Goal: Task Accomplishment & Management: Use online tool/utility

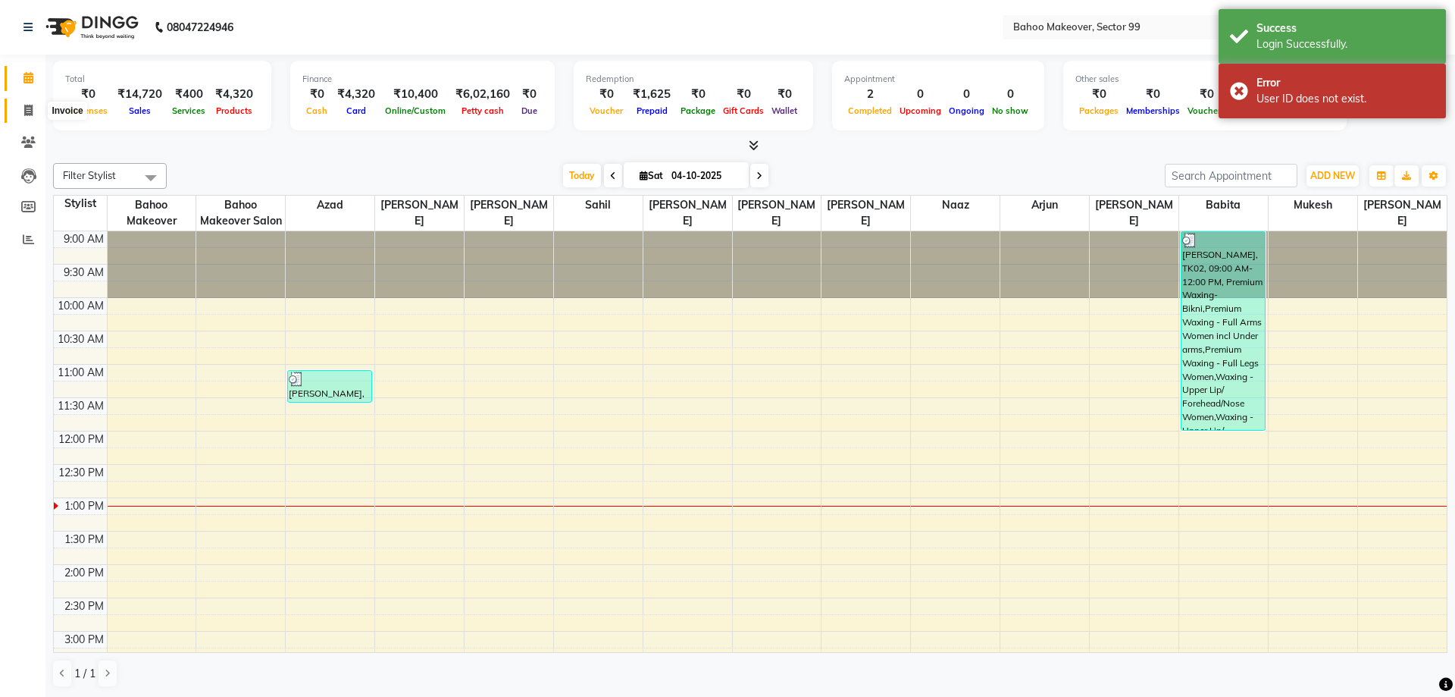
click at [33, 107] on span at bounding box center [28, 110] width 27 height 17
select select "6856"
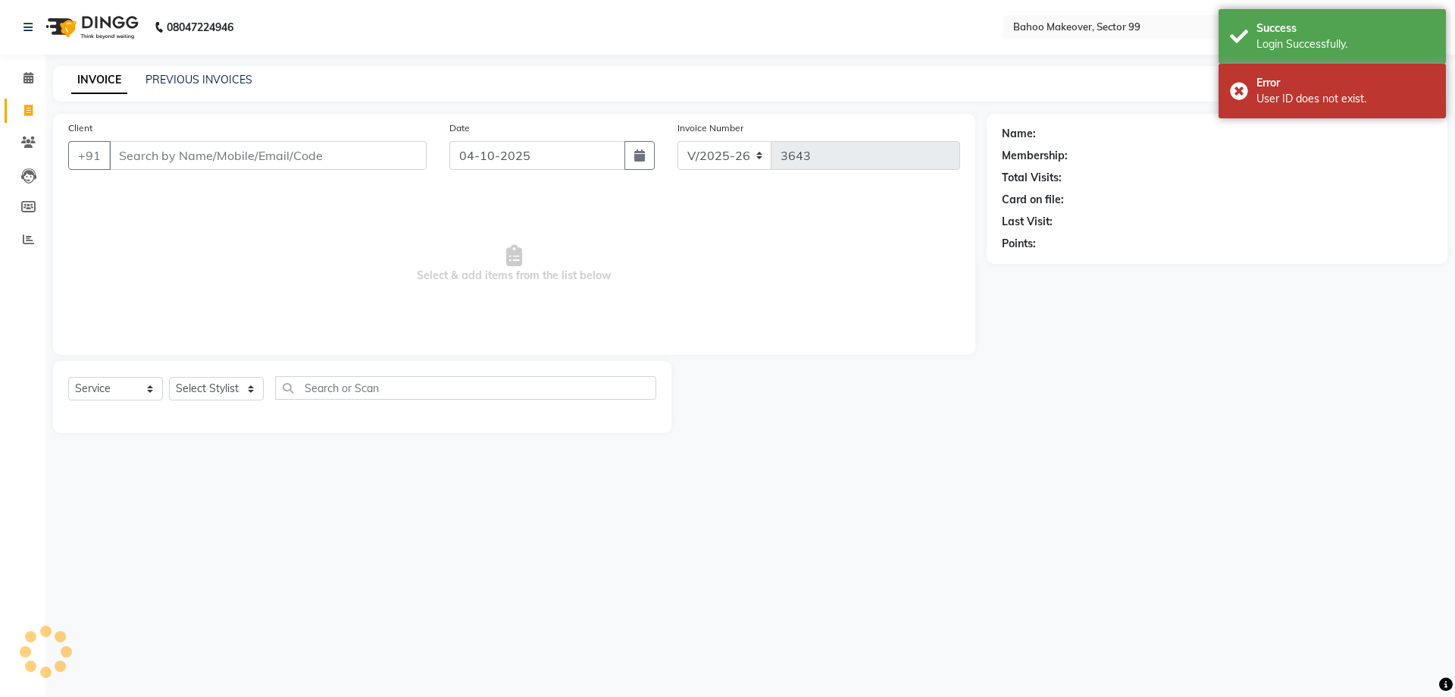
select select "membership"
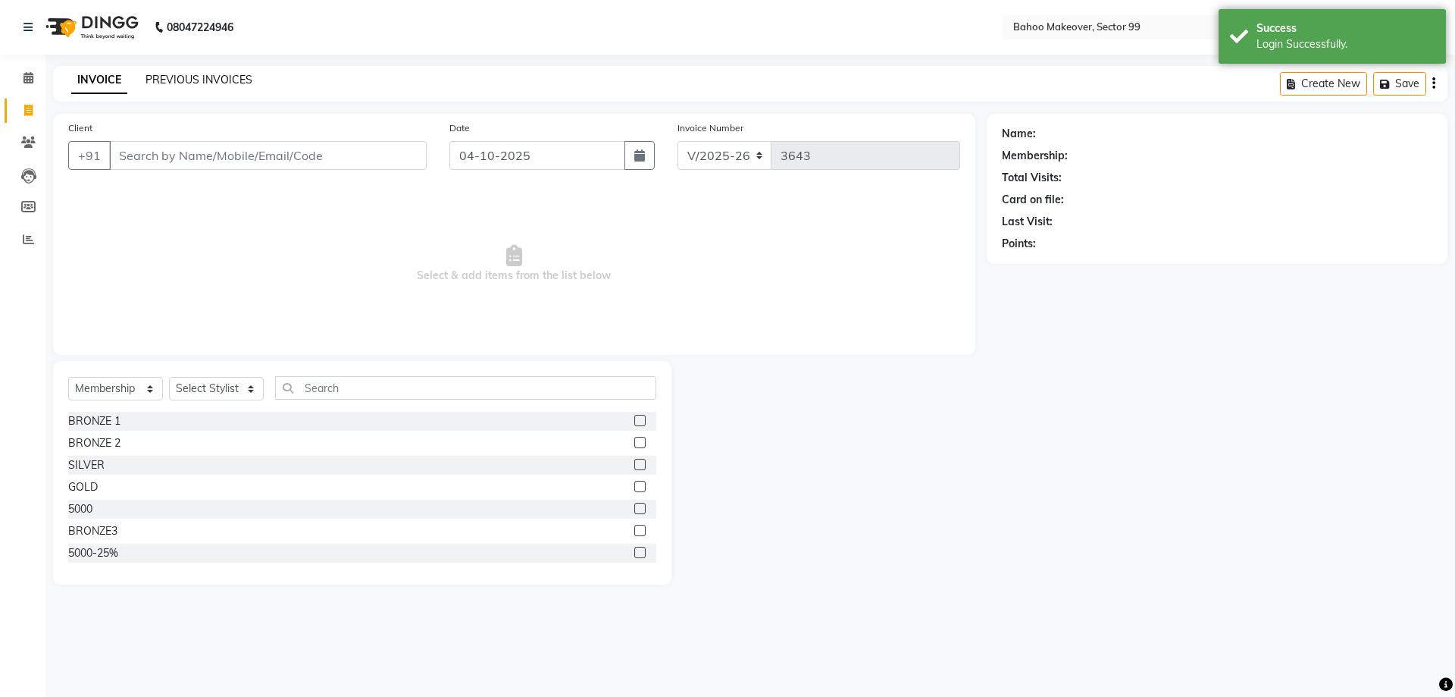
click at [193, 77] on link "PREVIOUS INVOICES" at bounding box center [199, 80] width 107 height 14
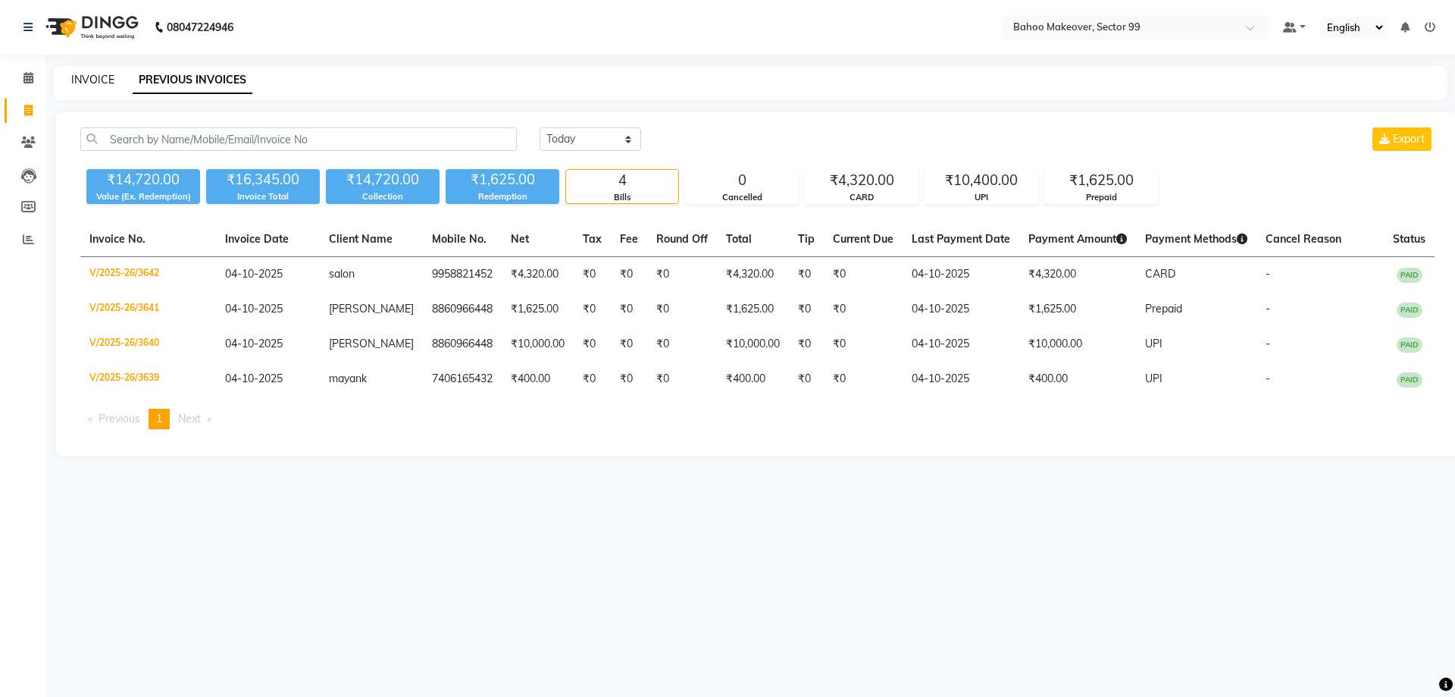
click at [99, 76] on link "INVOICE" at bounding box center [92, 80] width 43 height 14
select select "6856"
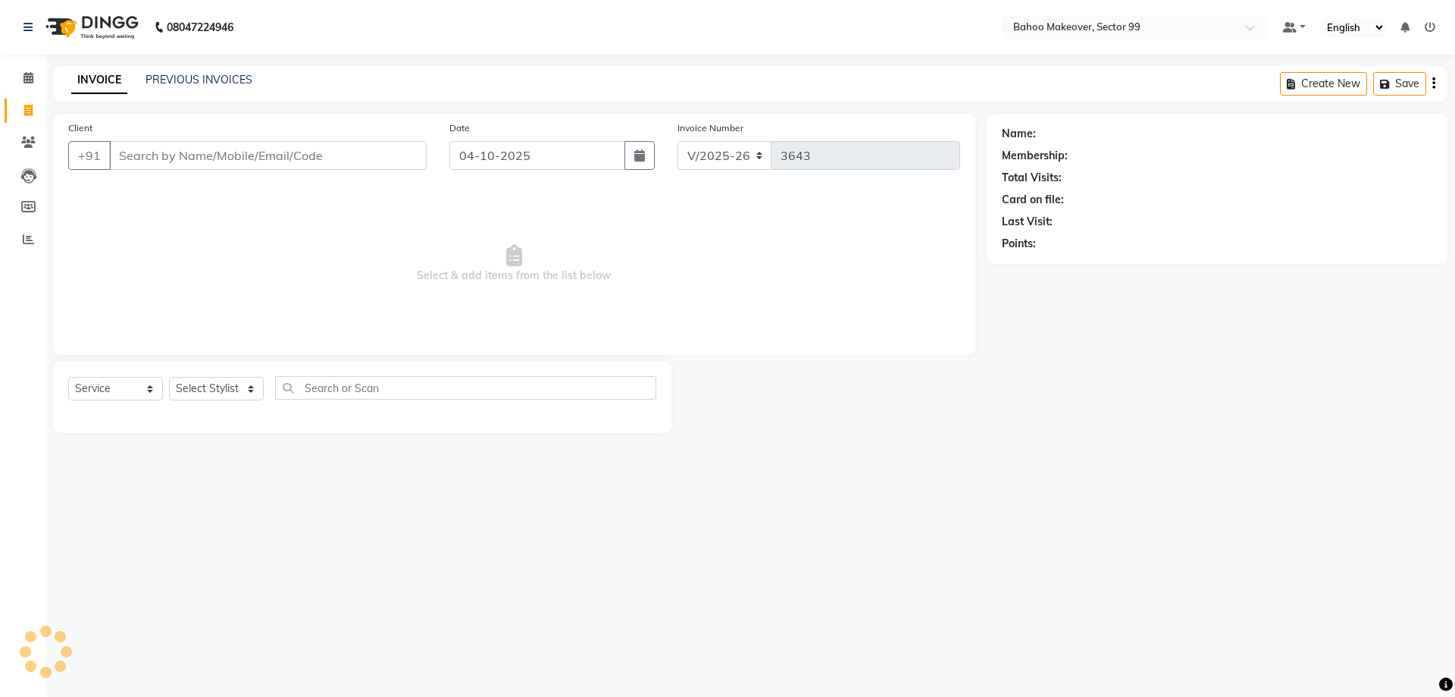
select select "membership"
